Goal: Communication & Community: Share content

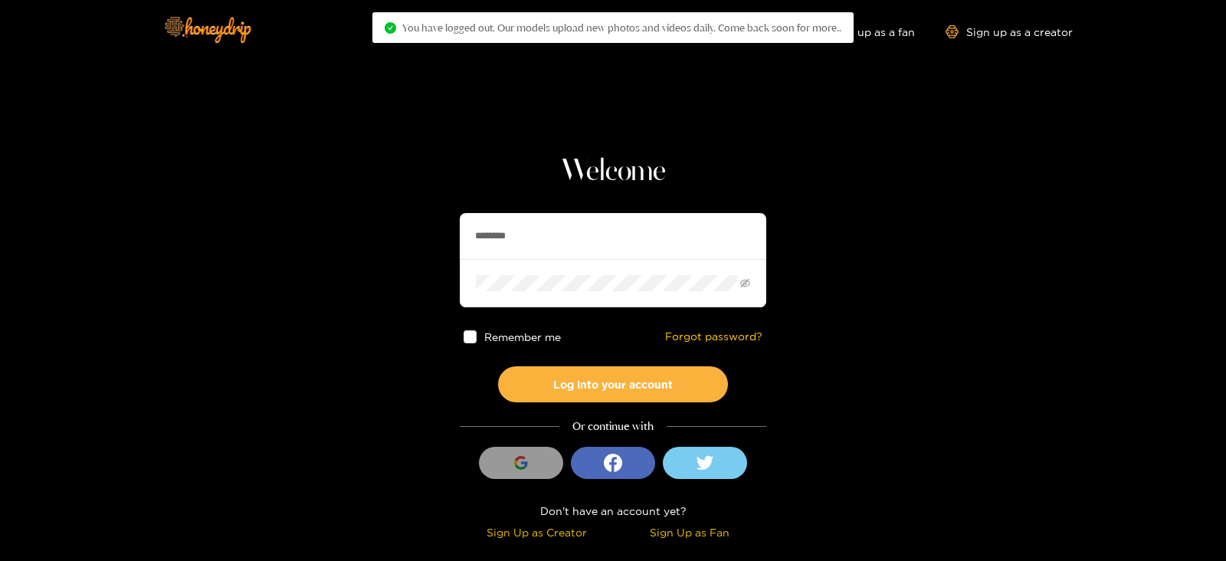
drag, startPoint x: 623, startPoint y: 238, endPoint x: 392, endPoint y: 233, distance: 231.5
click at [392, 233] on section "Welcome ******** Remember me Forgot password? Log into your account Or continue…" at bounding box center [613, 272] width 1226 height 545
type input "**********"
click at [498, 366] on button "Log into your account" at bounding box center [613, 384] width 230 height 36
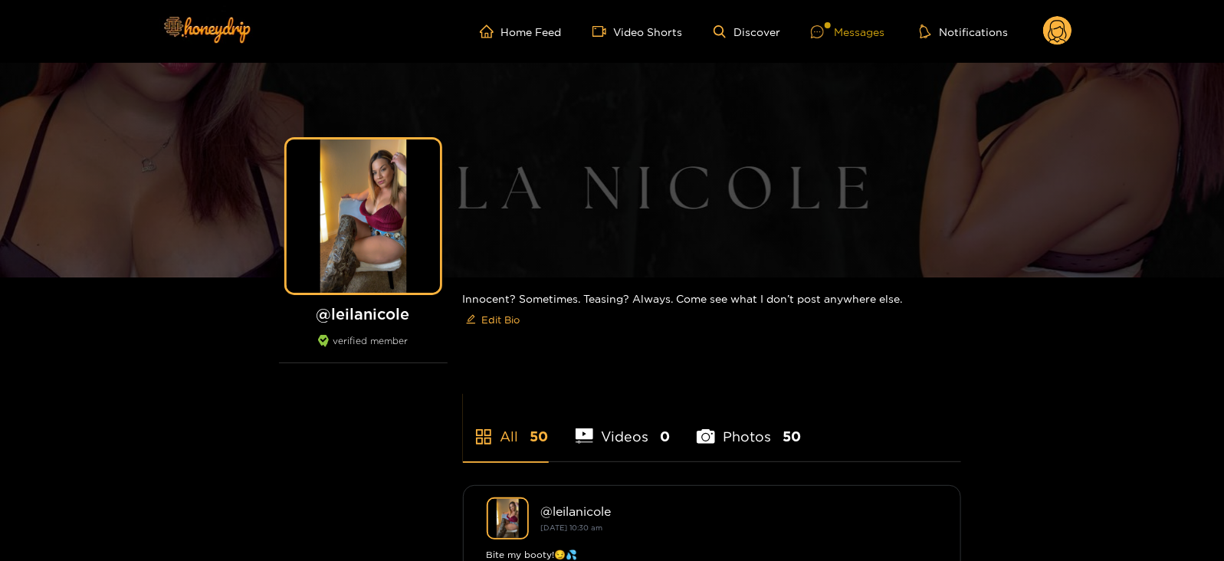
click at [831, 38] on div "Messages" at bounding box center [848, 32] width 74 height 18
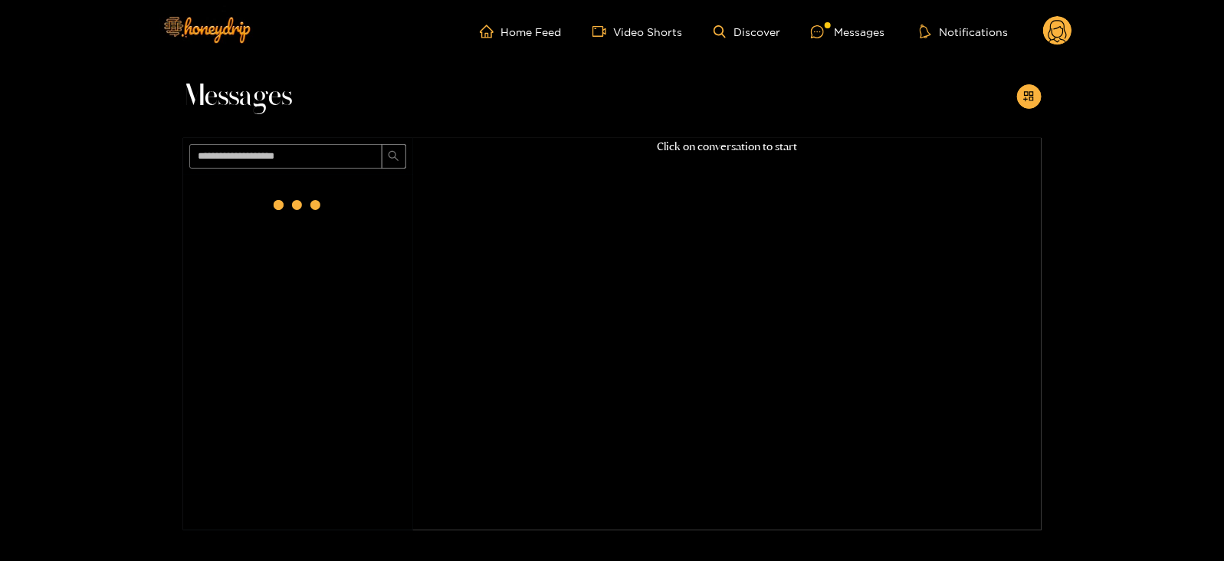
click at [325, 191] on div at bounding box center [297, 205] width 61 height 61
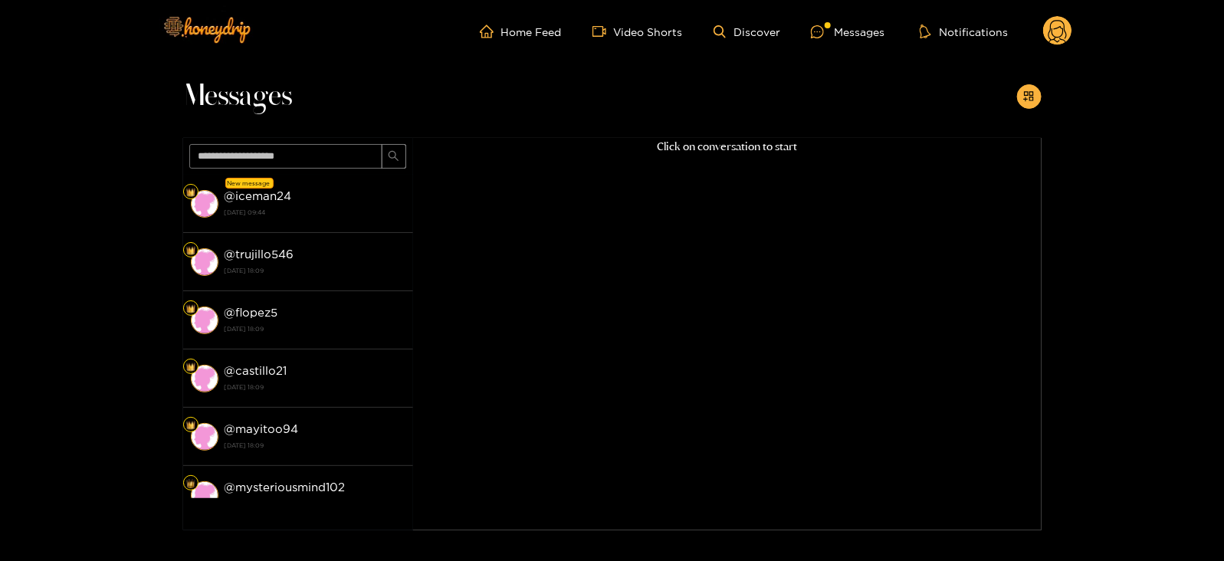
click at [325, 191] on div "@ iceman24 21 August 2025 09:44" at bounding box center [315, 203] width 181 height 34
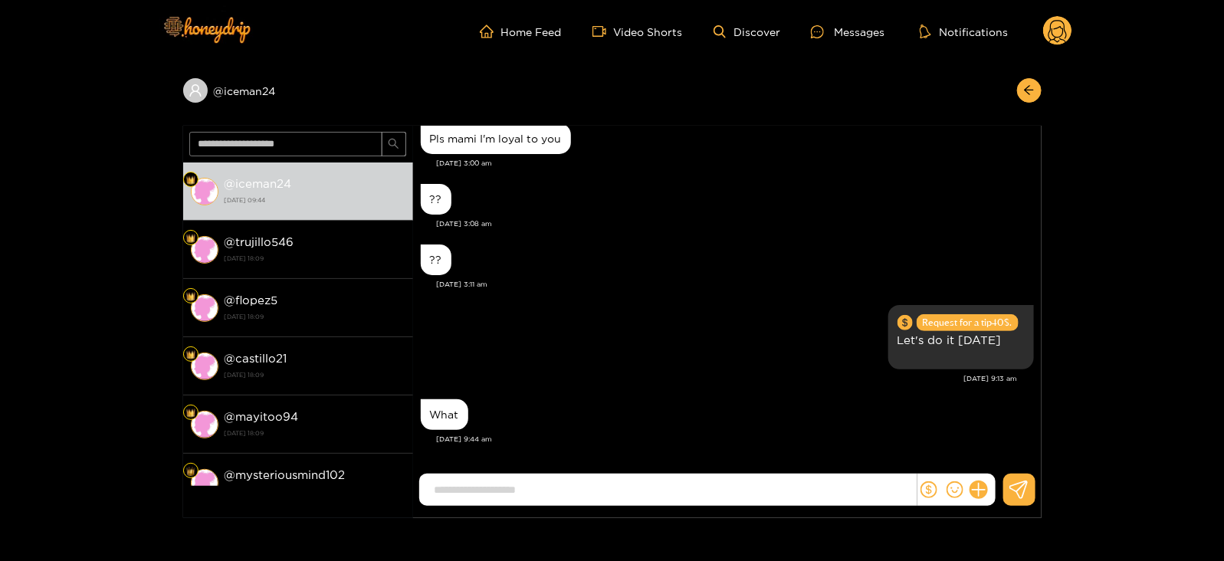
scroll to position [124, 0]
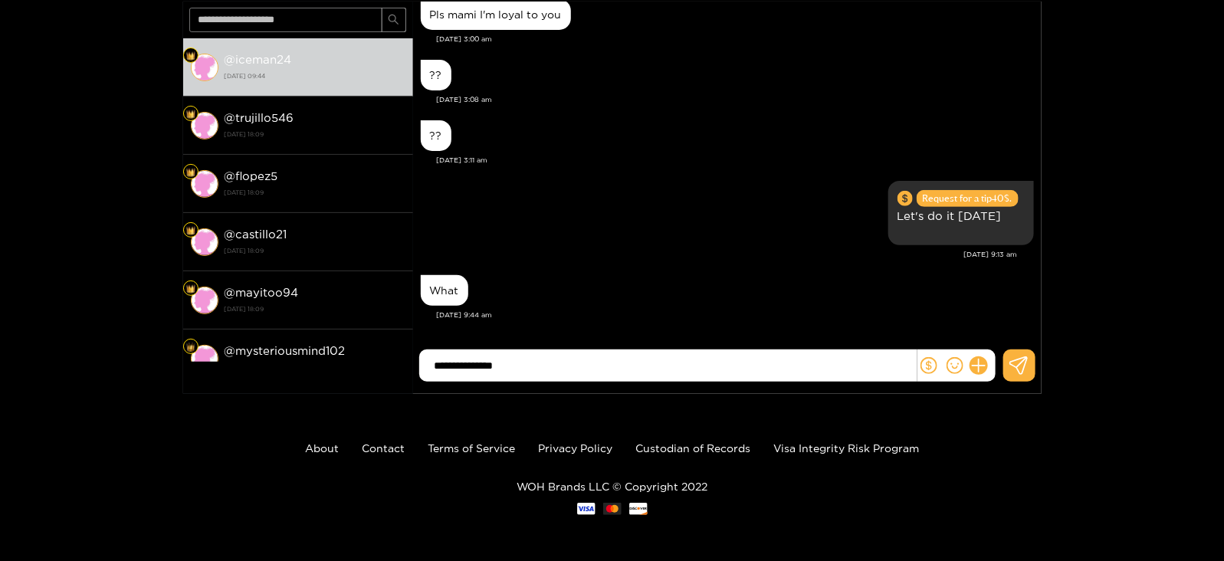
type input "**********"
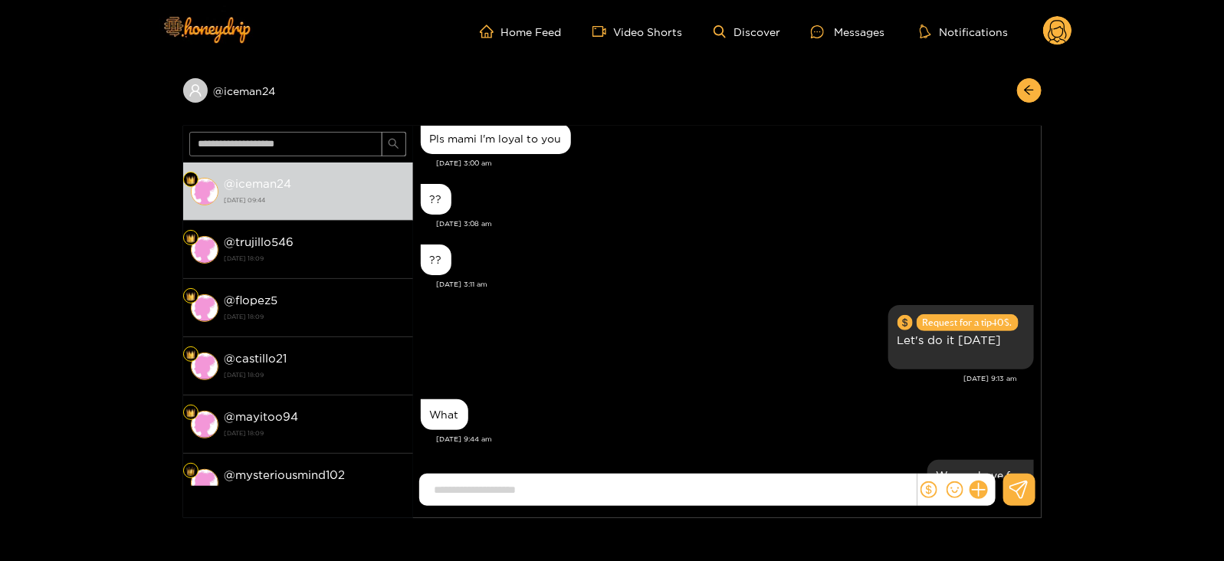
scroll to position [1366, 0]
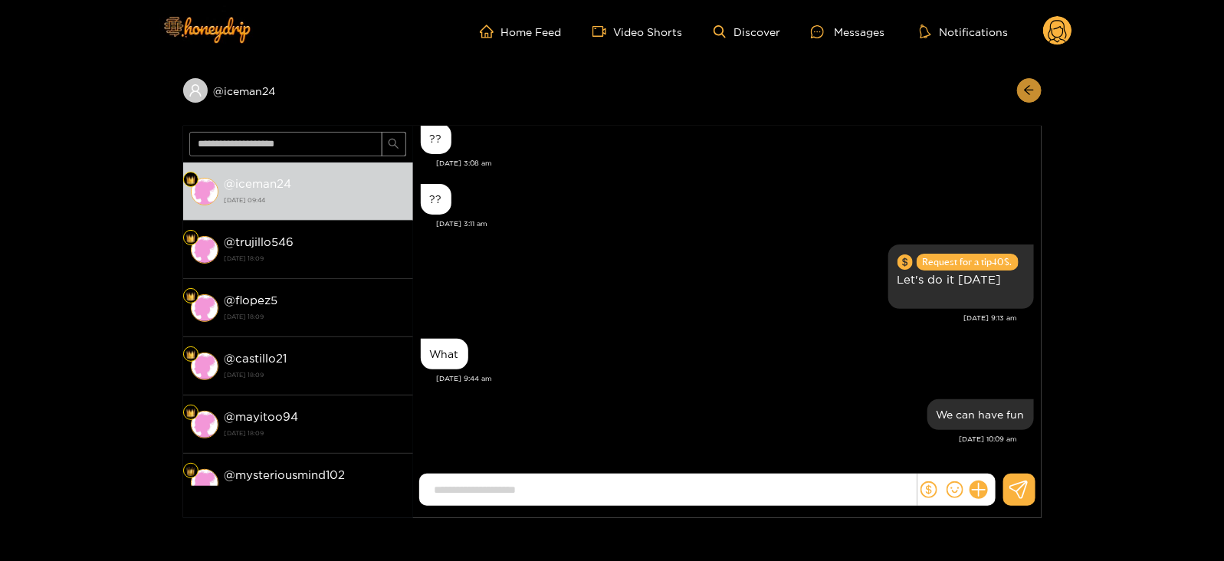
click at [1032, 84] on icon "arrow-left" at bounding box center [1028, 89] width 11 height 11
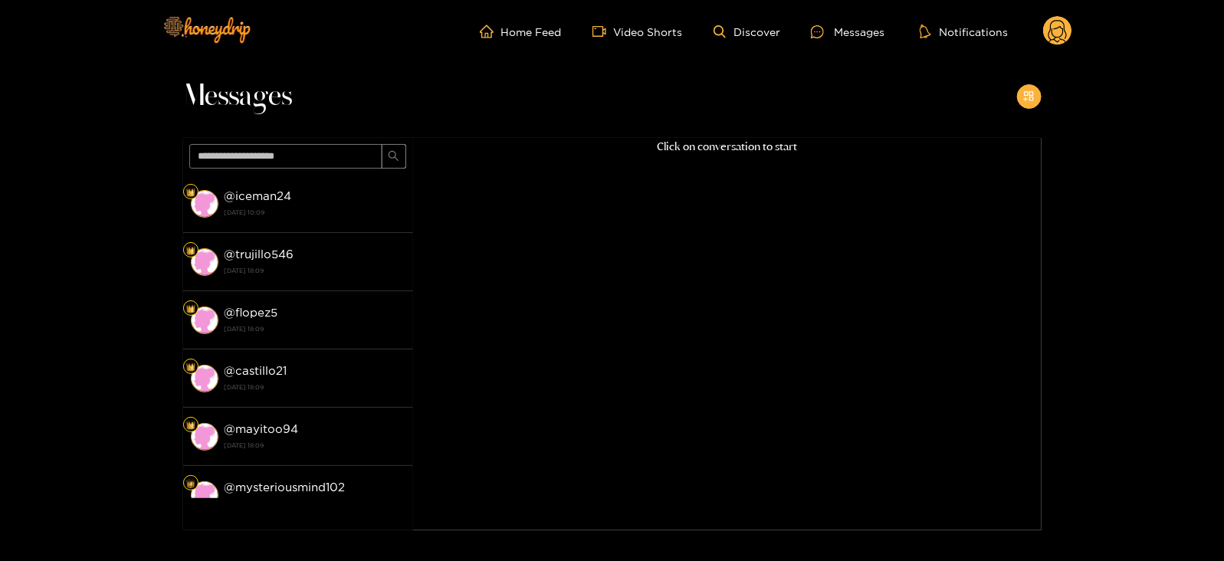
click at [1032, 84] on button "button" at bounding box center [1029, 96] width 25 height 25
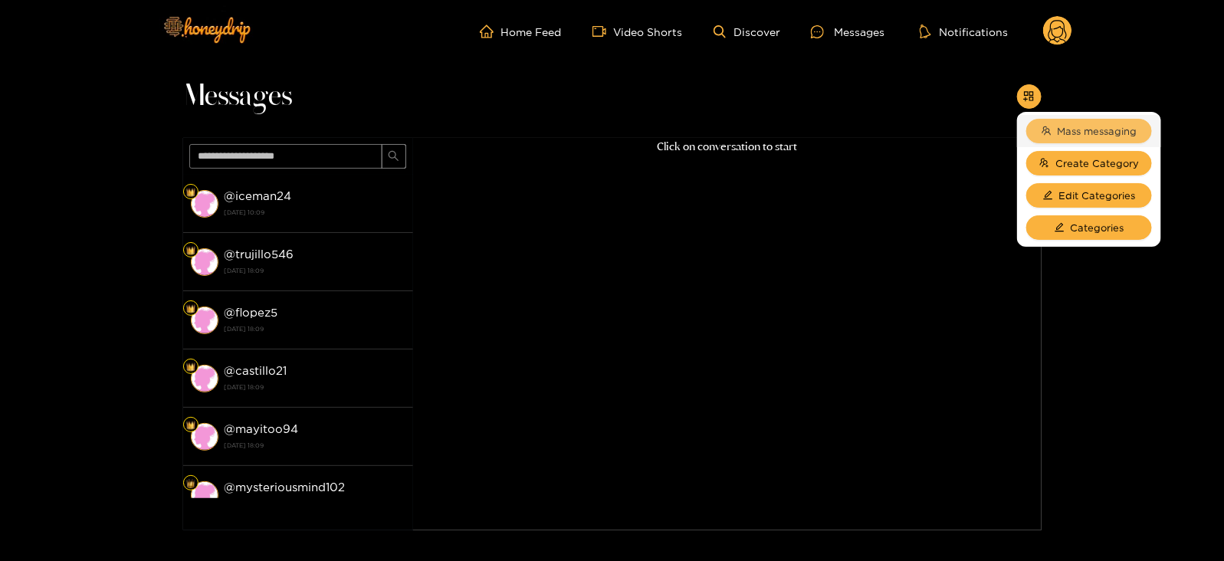
click at [1053, 124] on button "Mass messaging" at bounding box center [1089, 131] width 126 height 25
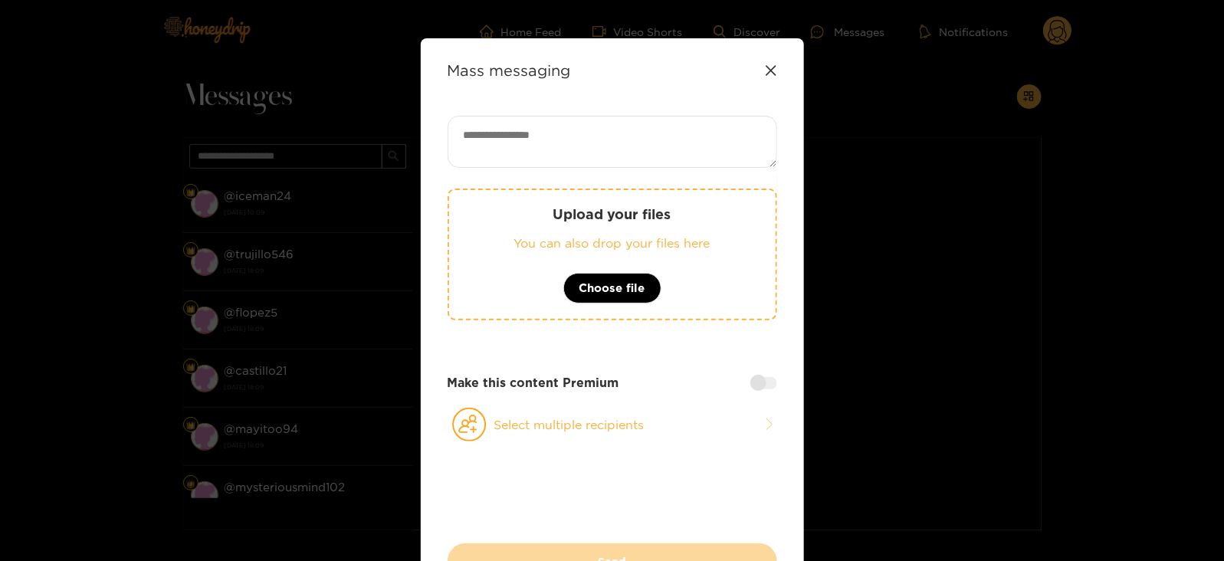
click at [694, 232] on div "Upload your files You can also drop your files here Choose file" at bounding box center [613, 255] width 330 height 132
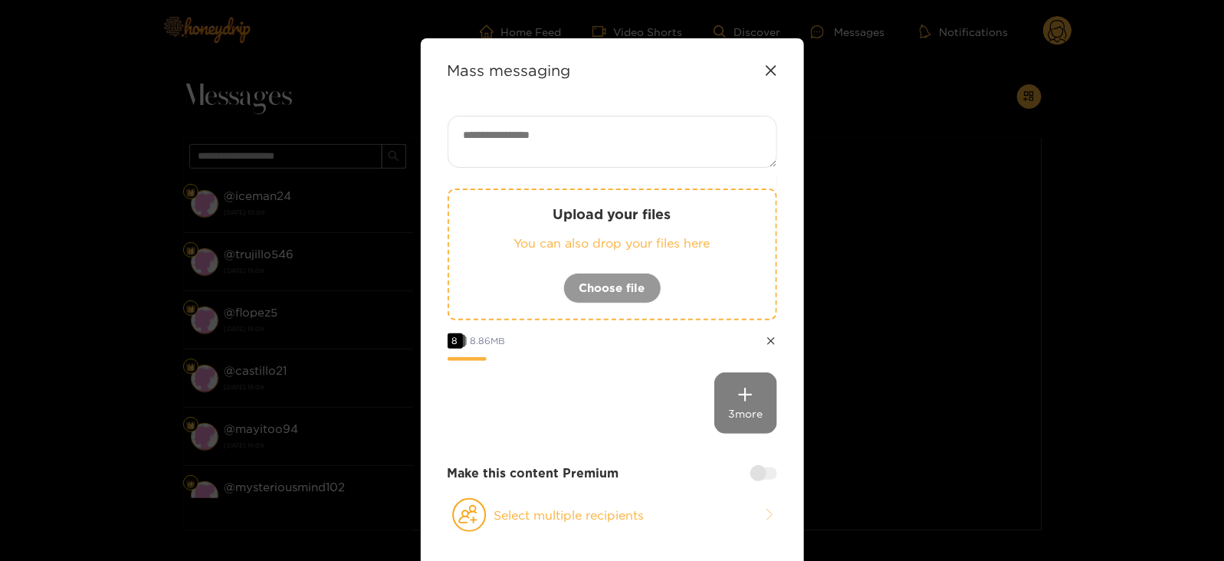
click at [642, 141] on textarea at bounding box center [613, 142] width 330 height 52
type textarea "*"
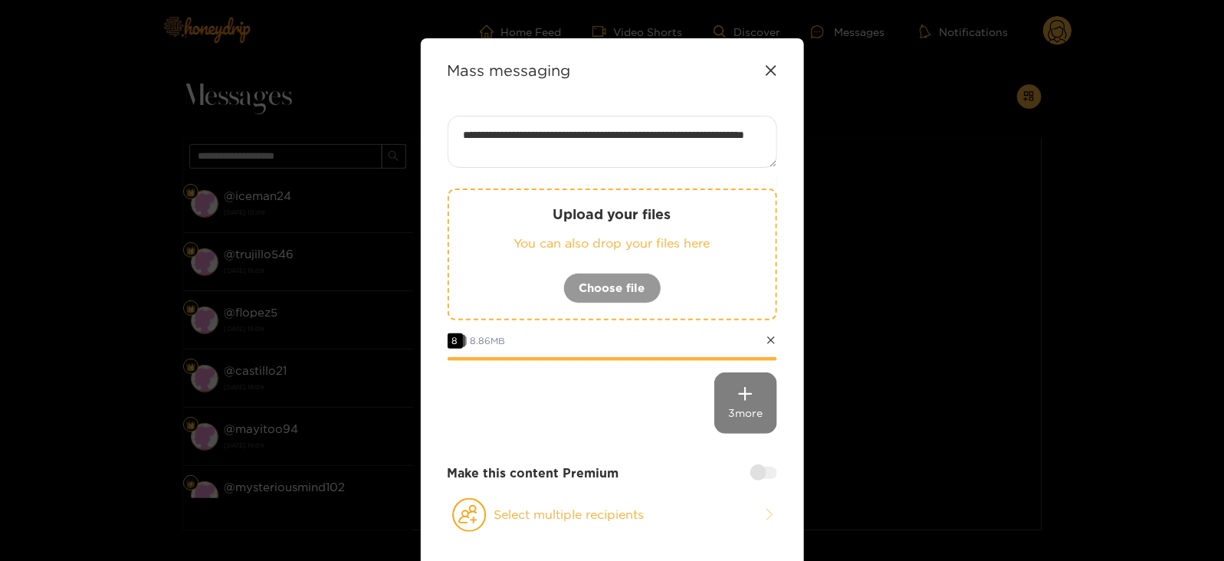
paste textarea "****"
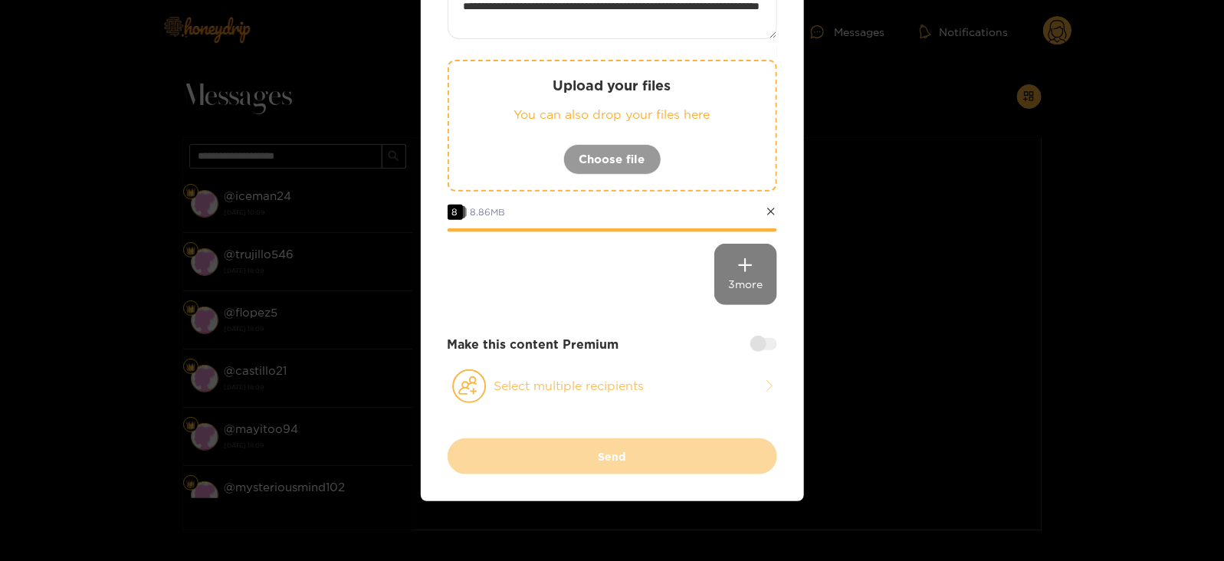
type textarea "**********"
click at [563, 395] on button "Select multiple recipients" at bounding box center [613, 386] width 330 height 35
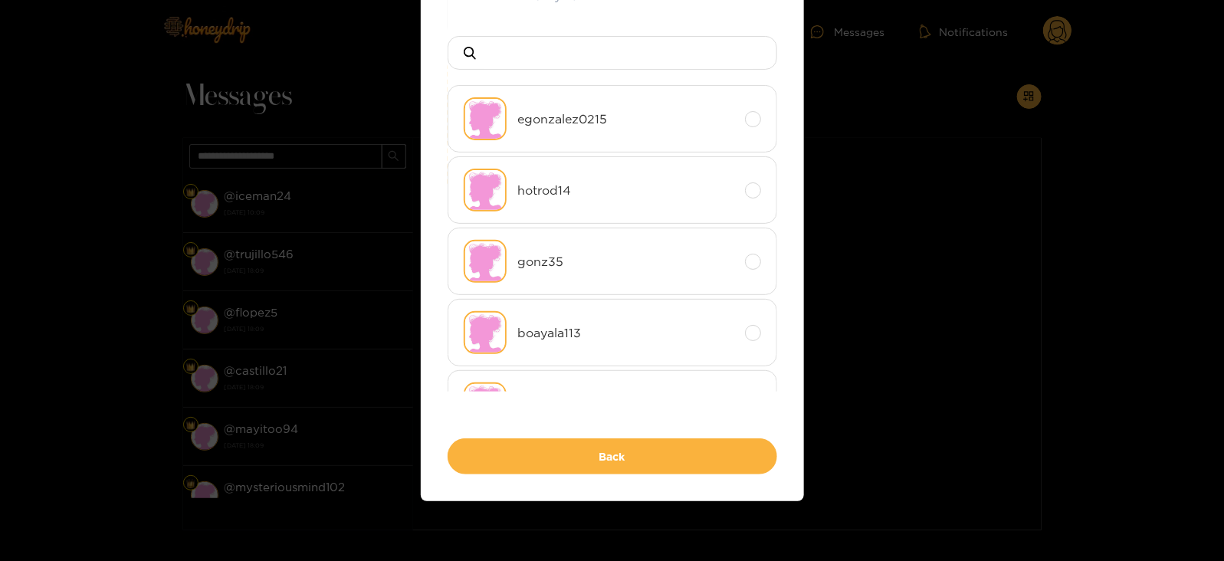
scroll to position [0, 0]
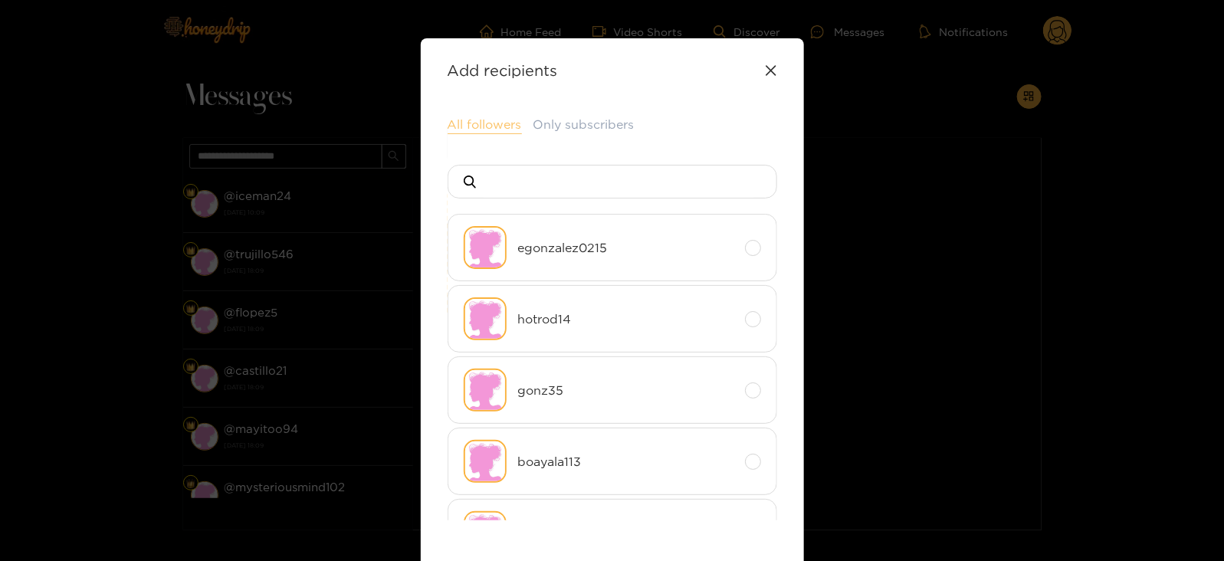
click at [486, 121] on button "All followers" at bounding box center [485, 125] width 74 height 18
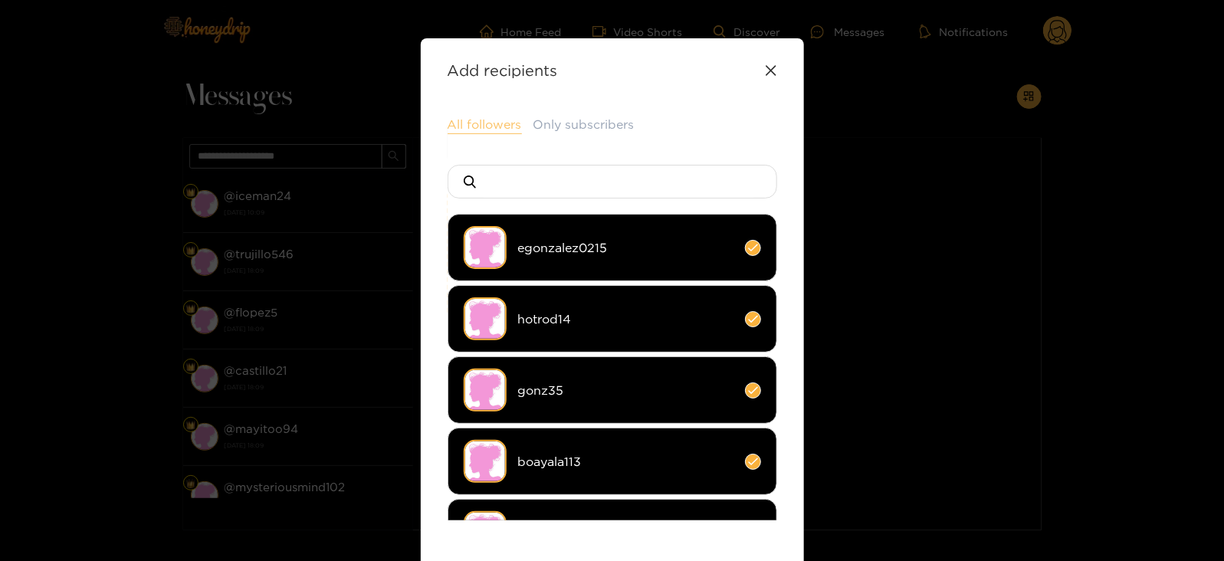
scroll to position [204, 0]
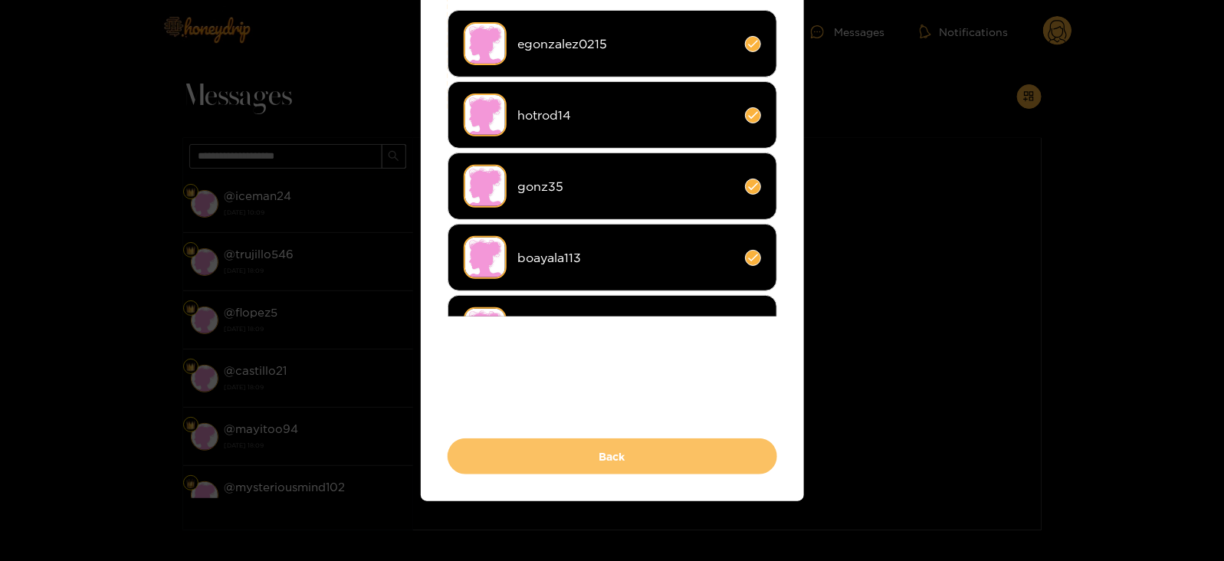
click at [513, 441] on button "Back" at bounding box center [613, 456] width 330 height 36
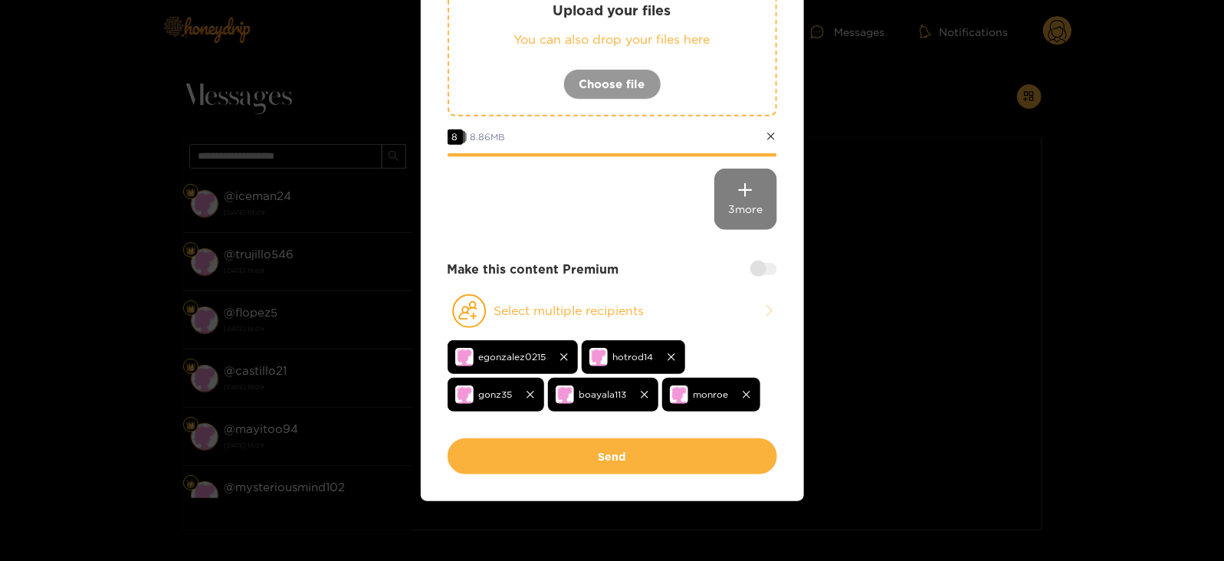
click at [760, 271] on div at bounding box center [763, 269] width 27 height 12
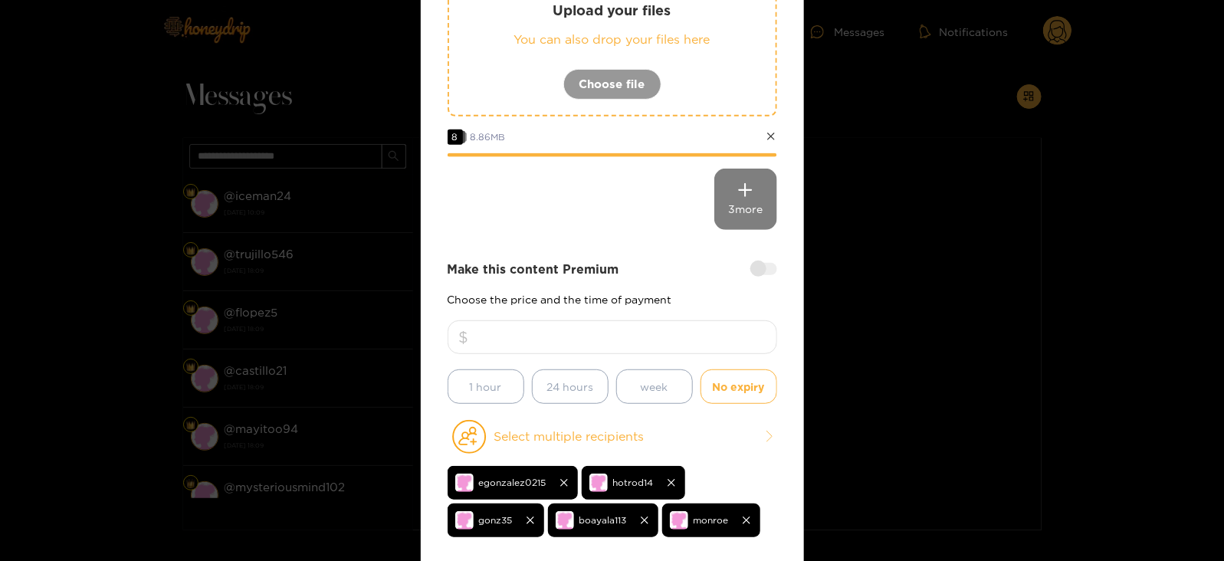
click at [668, 336] on input "number" at bounding box center [613, 337] width 330 height 34
type input "*"
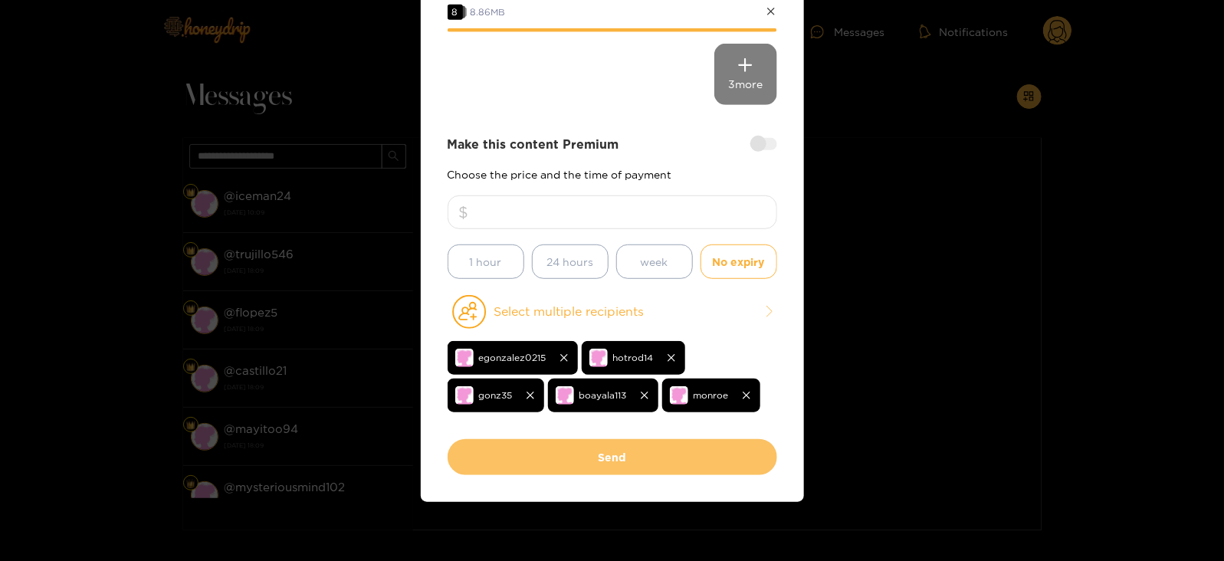
type input "**"
click at [589, 452] on button "Send" at bounding box center [613, 457] width 330 height 36
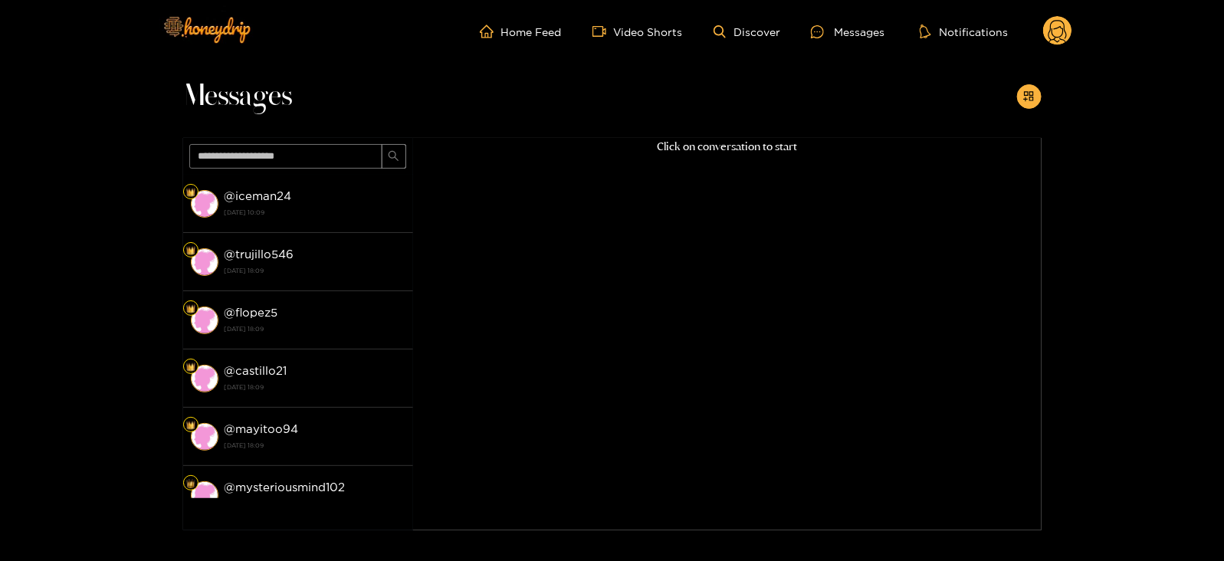
scroll to position [164, 0]
click at [1072, 40] on icon at bounding box center [1057, 31] width 29 height 31
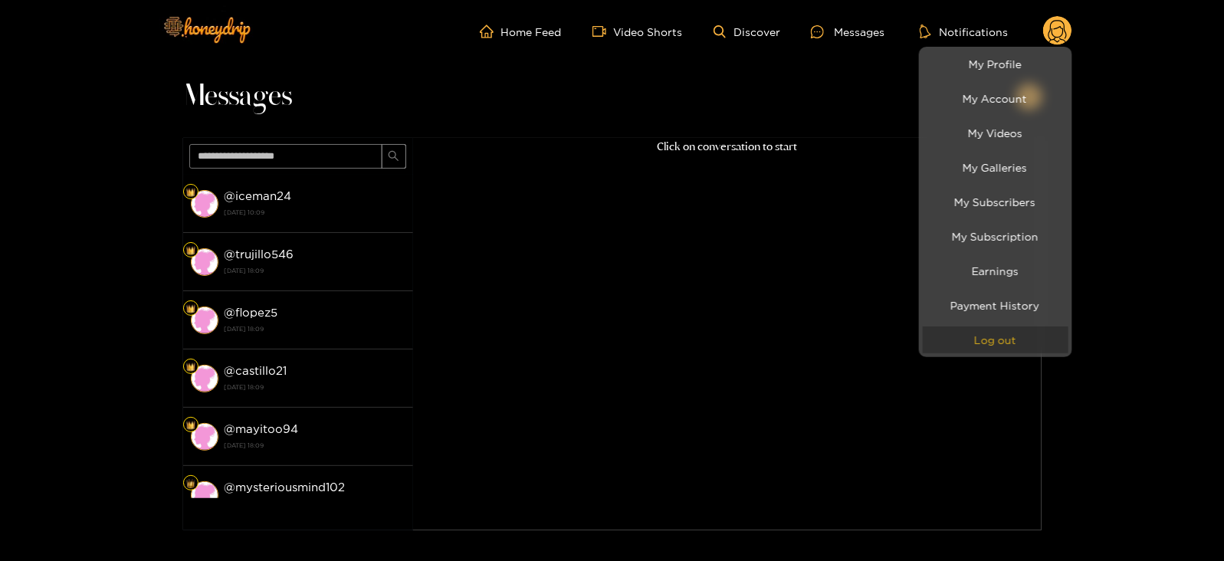
click at [972, 343] on button "Log out" at bounding box center [996, 340] width 146 height 27
